Goal: Task Accomplishment & Management: Manage account settings

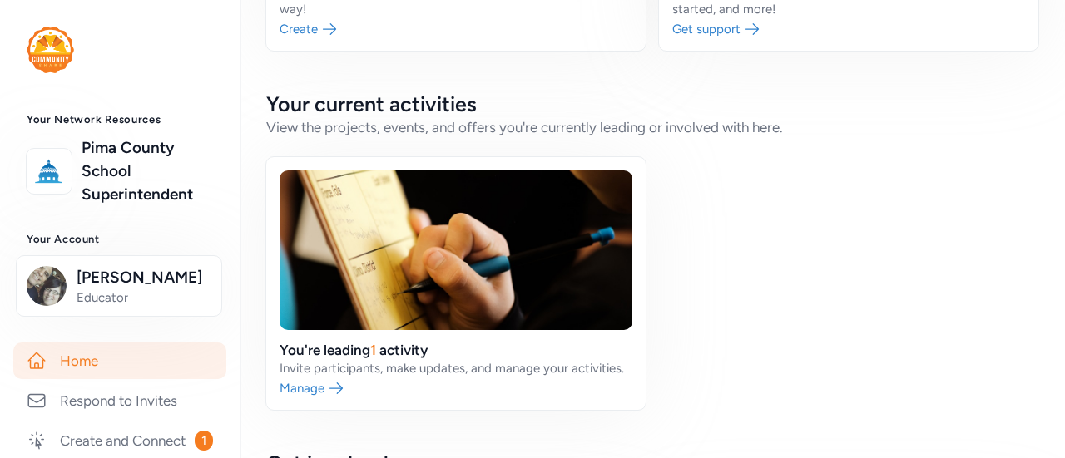
scroll to position [294, 0]
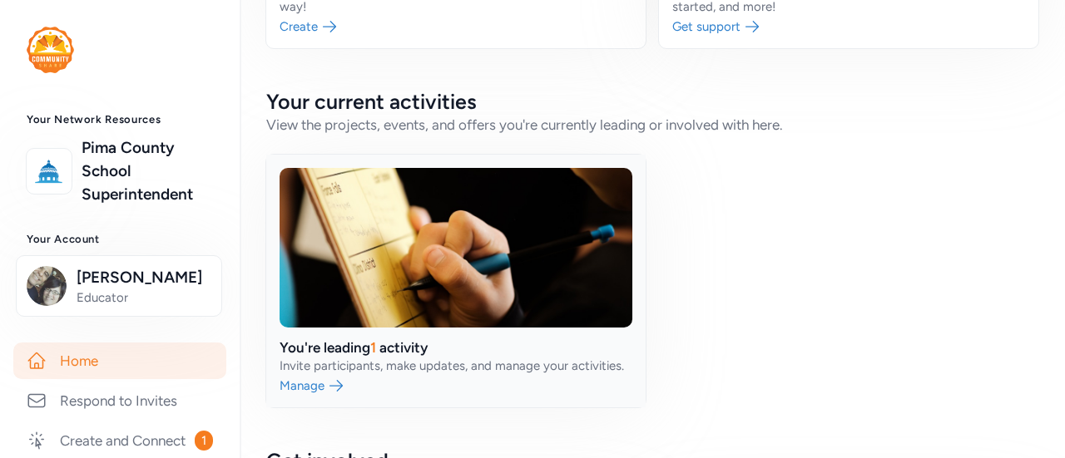
click at [344, 351] on link at bounding box center [455, 281] width 379 height 253
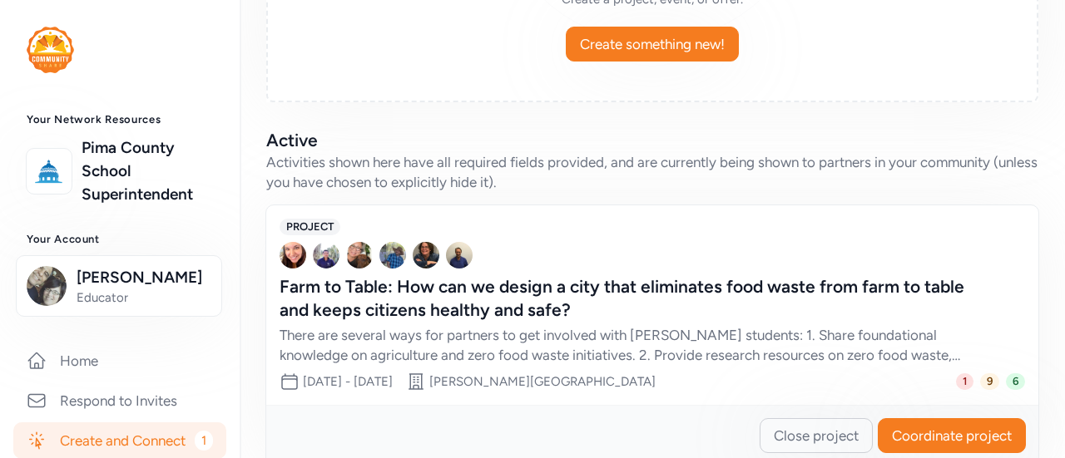
scroll to position [382, 0]
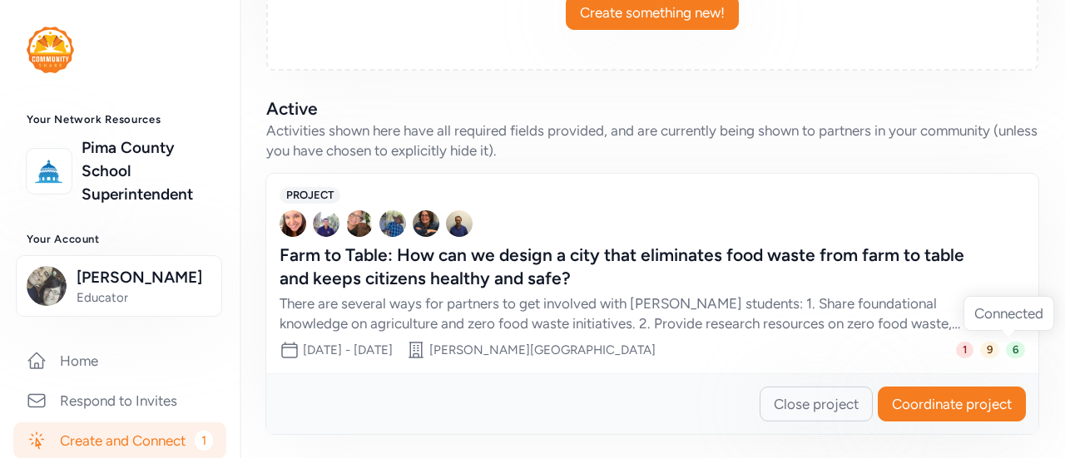
click at [1006, 348] on span "6" at bounding box center [1015, 350] width 19 height 17
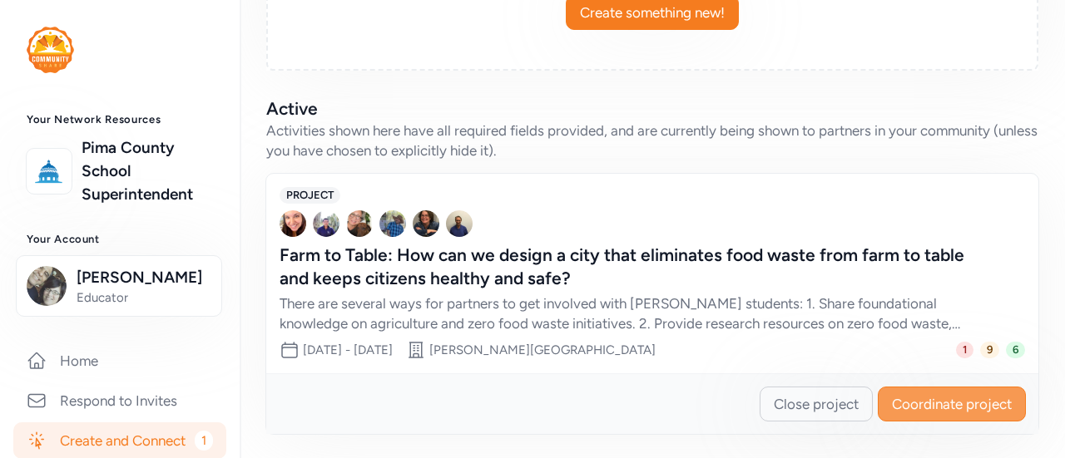
click at [957, 407] on span "Coordinate project" at bounding box center [952, 404] width 120 height 20
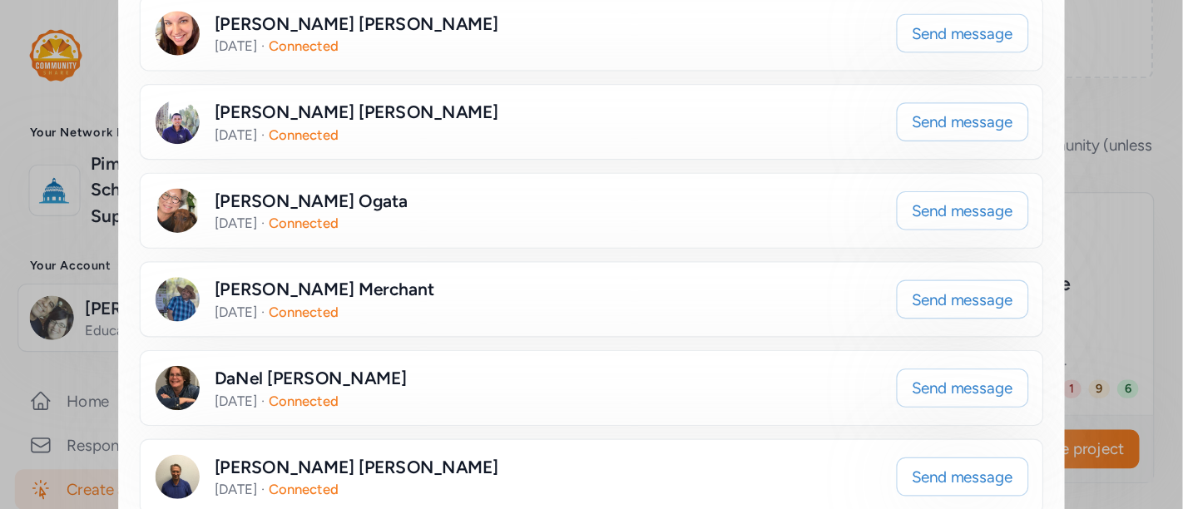
scroll to position [409, 0]
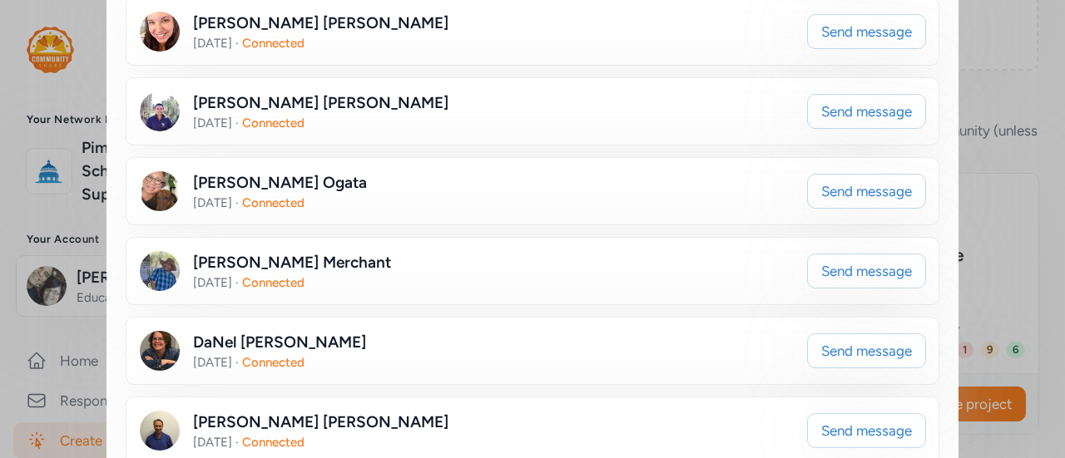
drag, startPoint x: 110, startPoint y: 2, endPoint x: 430, endPoint y: 457, distance: 556.4
click at [0, 0] on div "385x547 frames : 0 0 / 15 secs" at bounding box center [0, 0] width 0 height 0
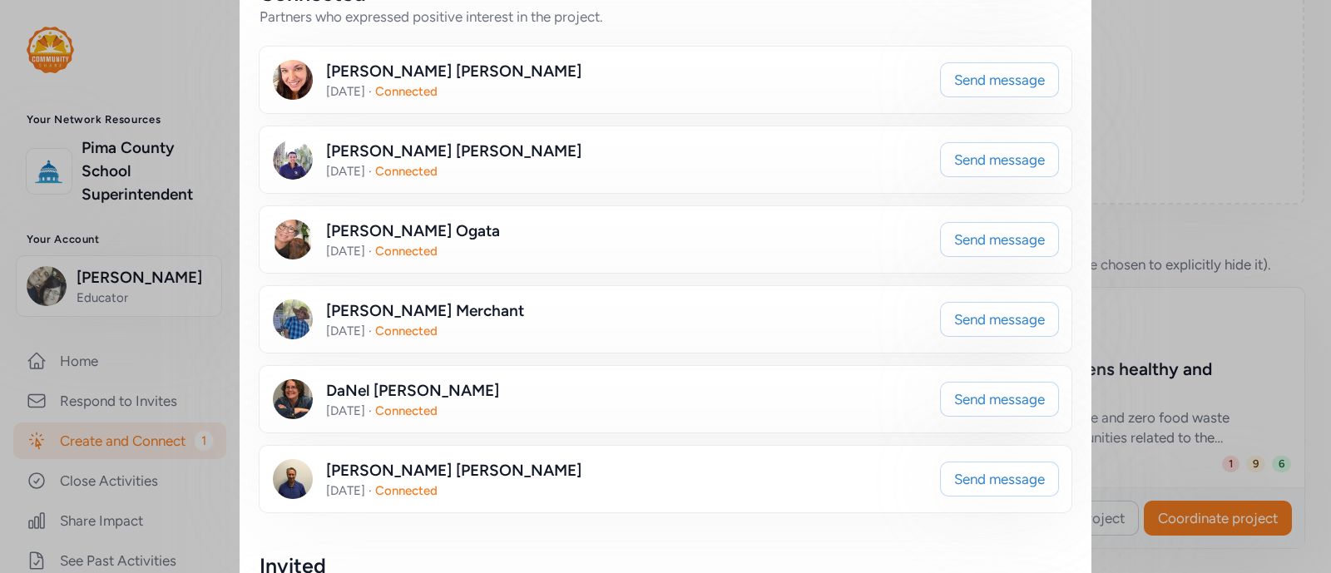
scroll to position [362, 0]
drag, startPoint x: 245, startPoint y: 39, endPoint x: 581, endPoint y: 530, distance: 595.2
click at [0, 0] on div "405x590 frames : 0 0 / 15 secs" at bounding box center [0, 0] width 0 height 0
click at [0, 0] on icon at bounding box center [0, 0] width 0 height 0
